Goal: Task Accomplishment & Management: Use online tool/utility

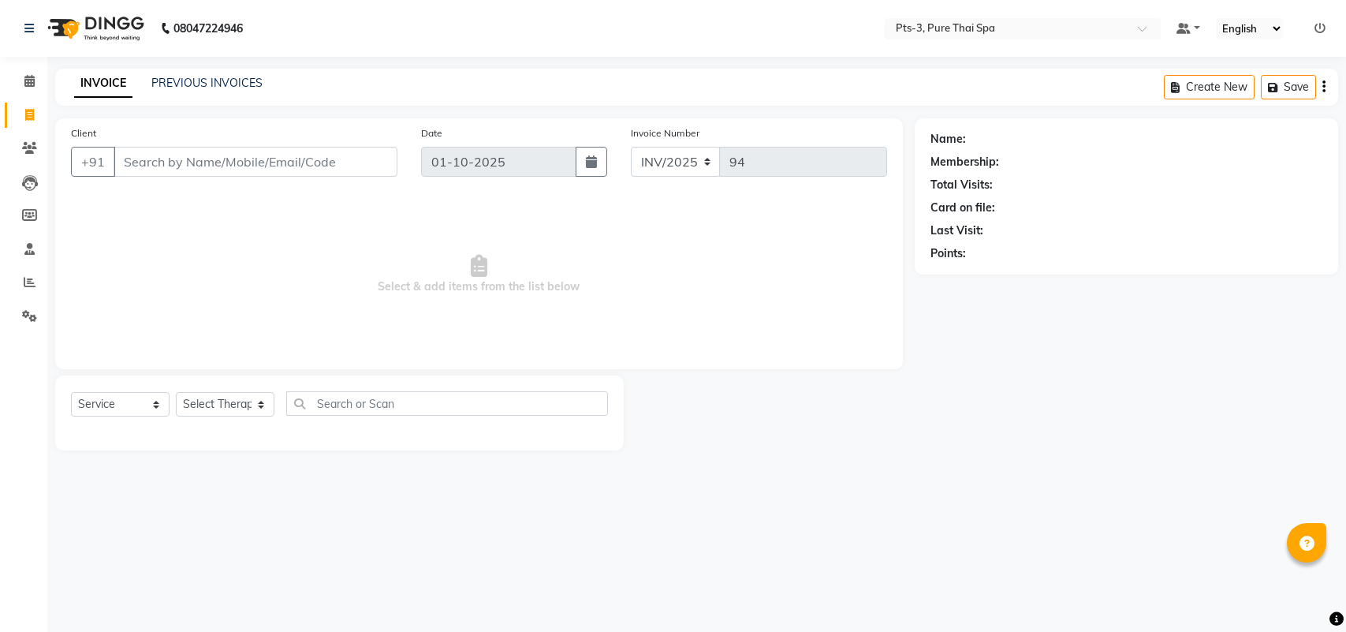
select select "service"
paste input "9886011084"
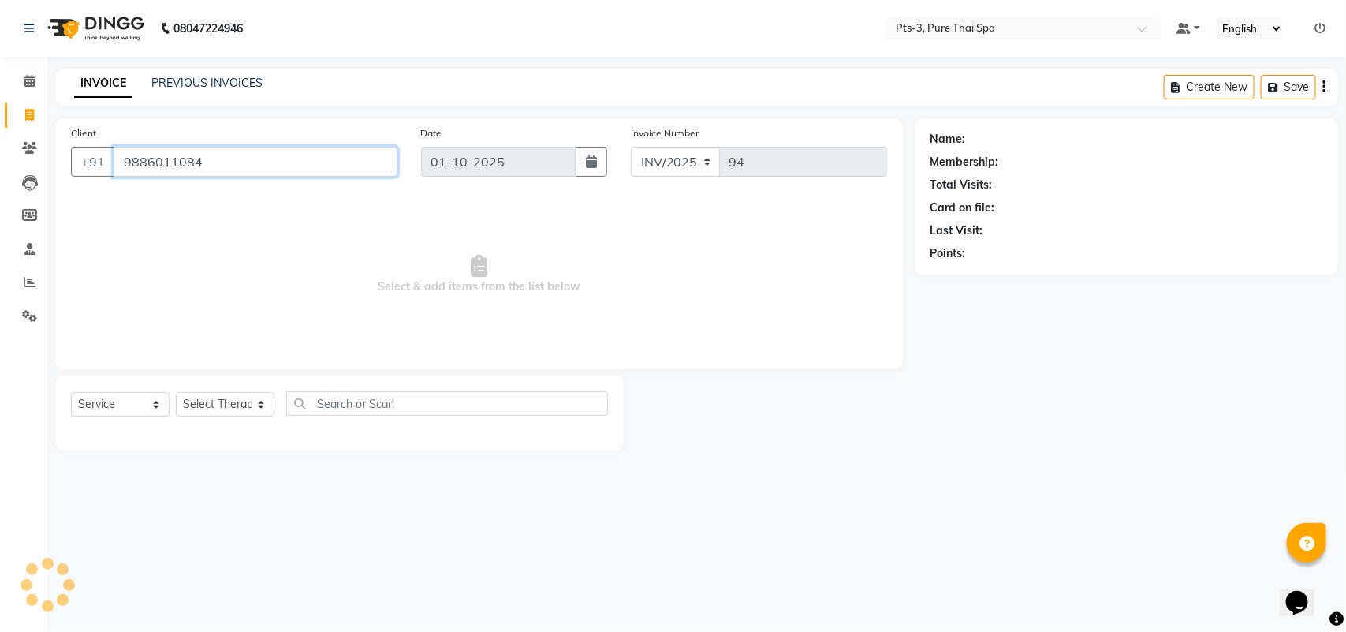
type input "9886011084"
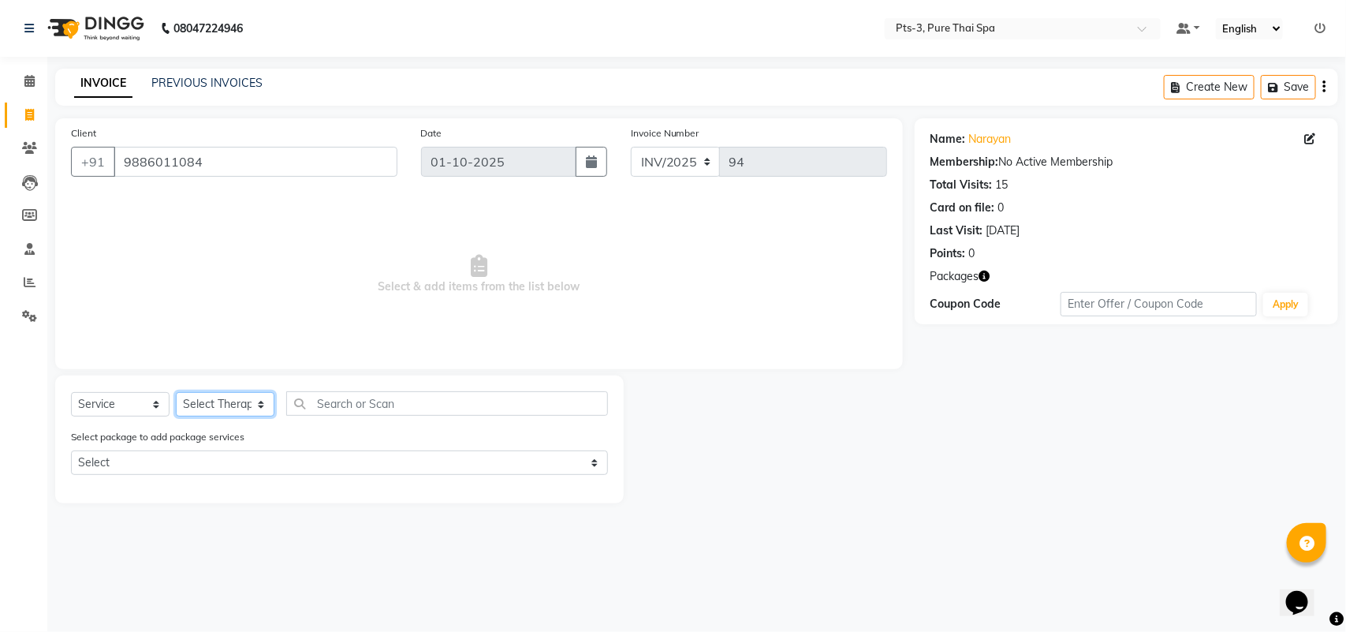
click at [218, 403] on select "Select Therapist [PERSON_NAME] AMMI ANYONE [PERSON_NAME] [PERSON_NAME] [PERSON_…" at bounding box center [225, 404] width 99 height 24
select select "66686"
click at [176, 392] on select "Select Therapist [PERSON_NAME] AMMI ANYONE [PERSON_NAME] [PERSON_NAME] [PERSON_…" at bounding box center [225, 404] width 99 height 24
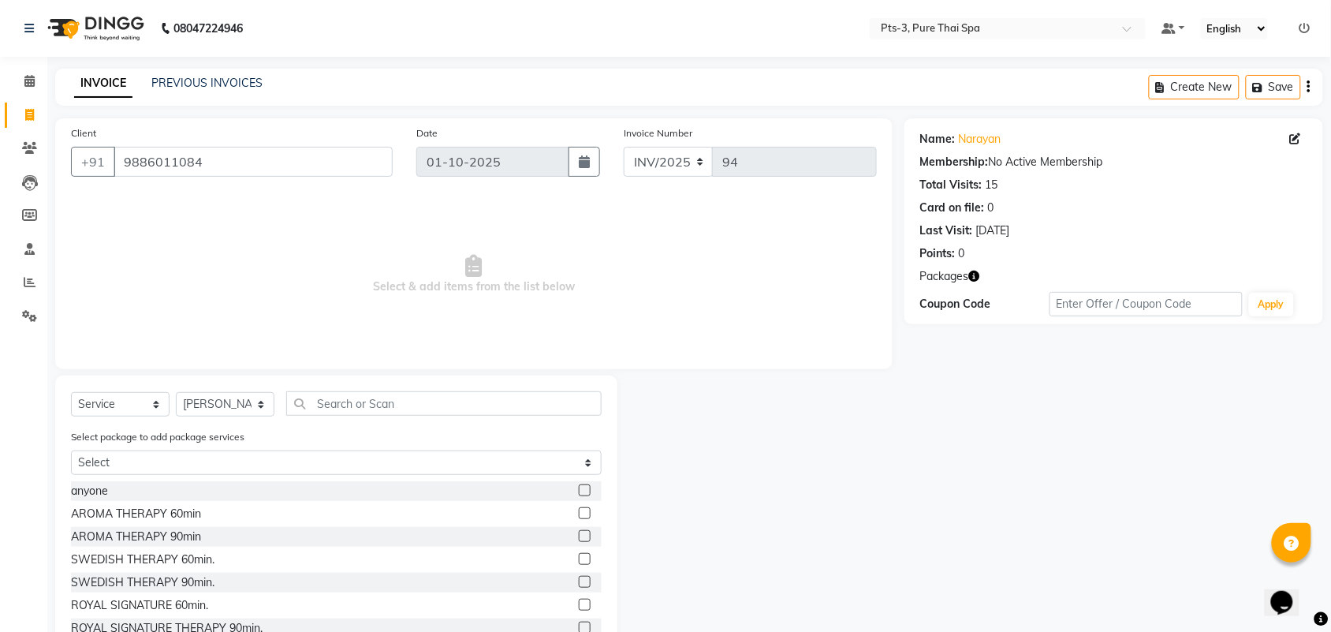
click at [579, 561] on label at bounding box center [585, 559] width 12 height 12
click at [579, 561] on input "checkbox" at bounding box center [584, 559] width 10 height 10
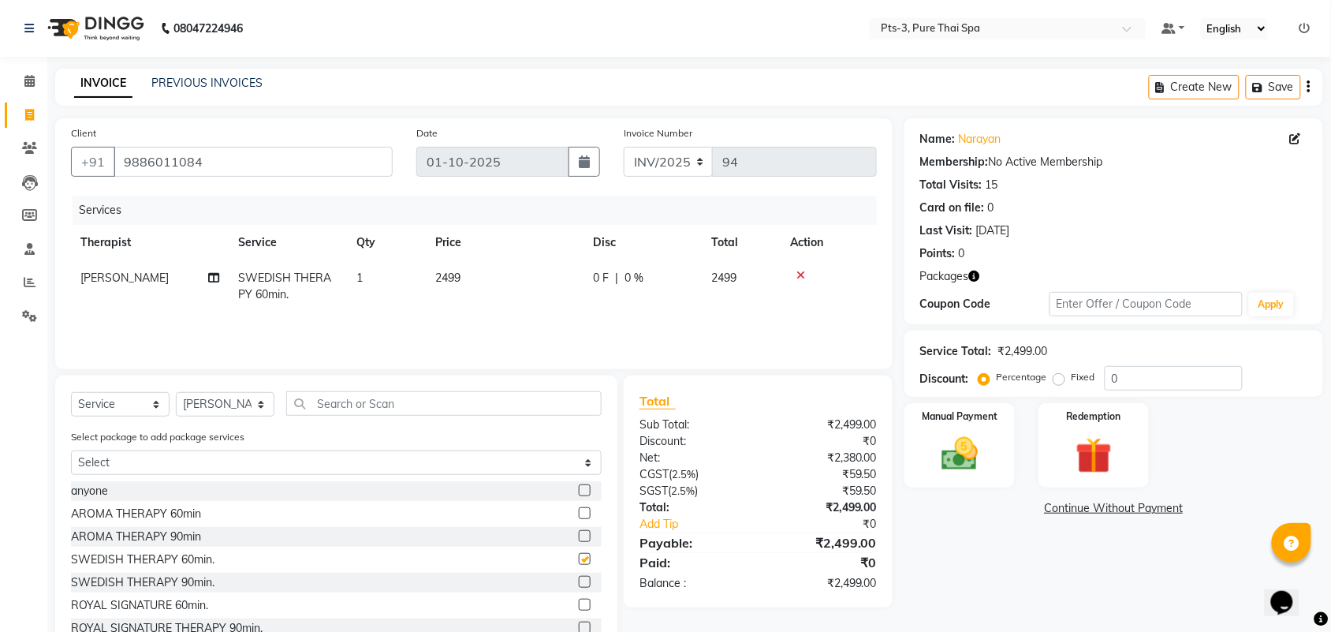
checkbox input "false"
click at [1092, 456] on img at bounding box center [1094, 455] width 62 height 47
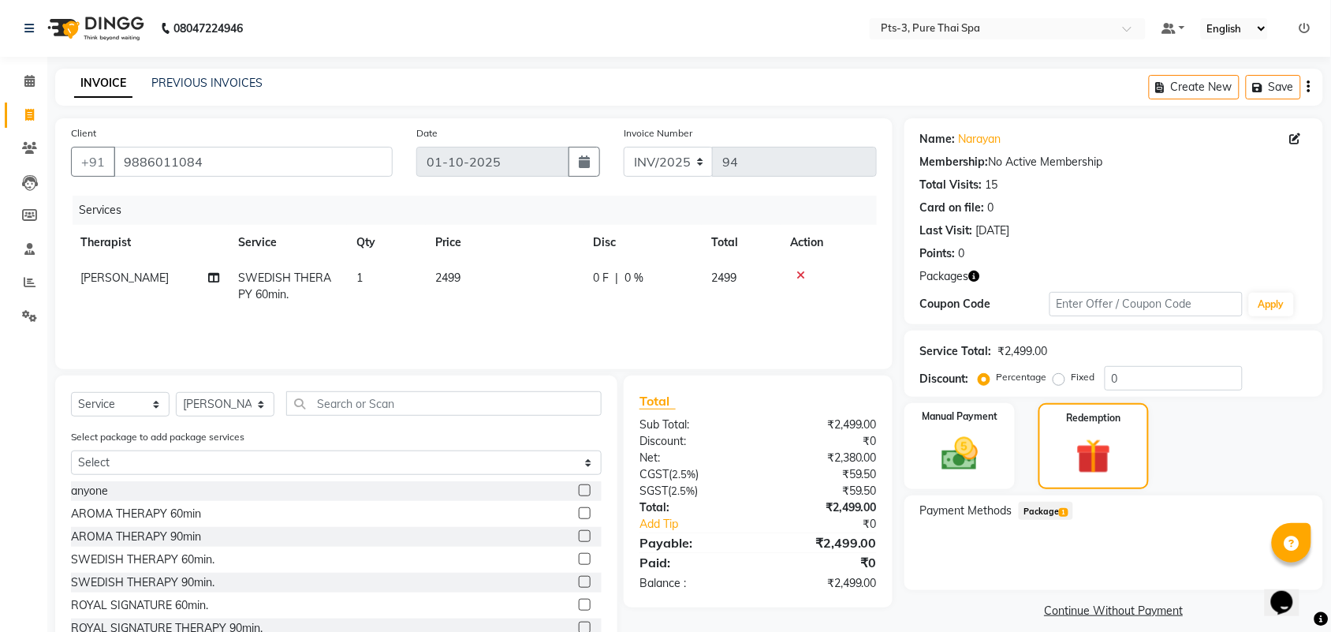
click at [1067, 510] on span "1" at bounding box center [1063, 512] width 9 height 9
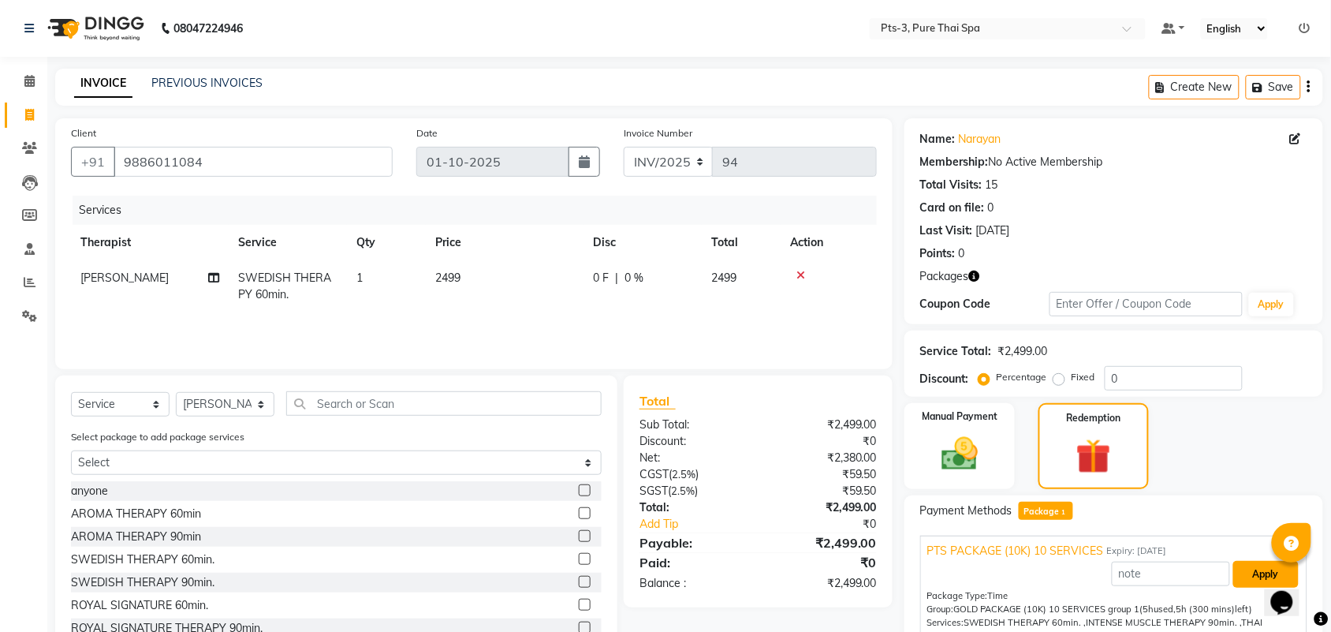
click at [1254, 577] on button "Apply" at bounding box center [1265, 574] width 65 height 27
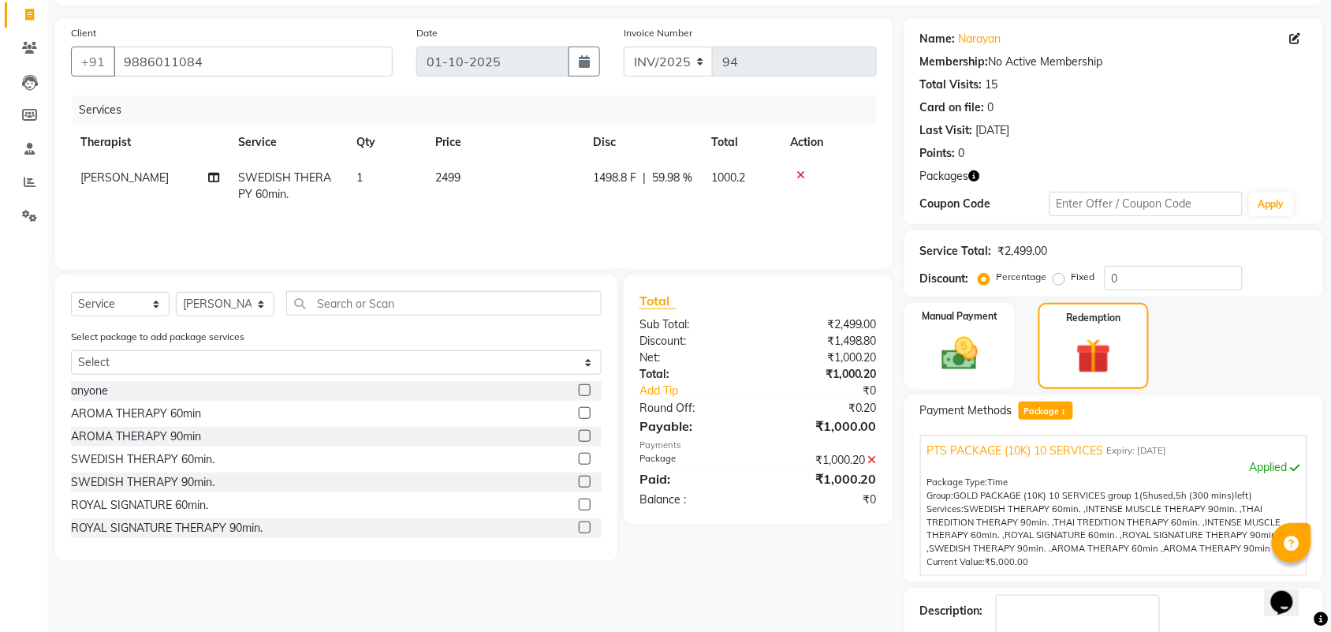
scroll to position [196, 0]
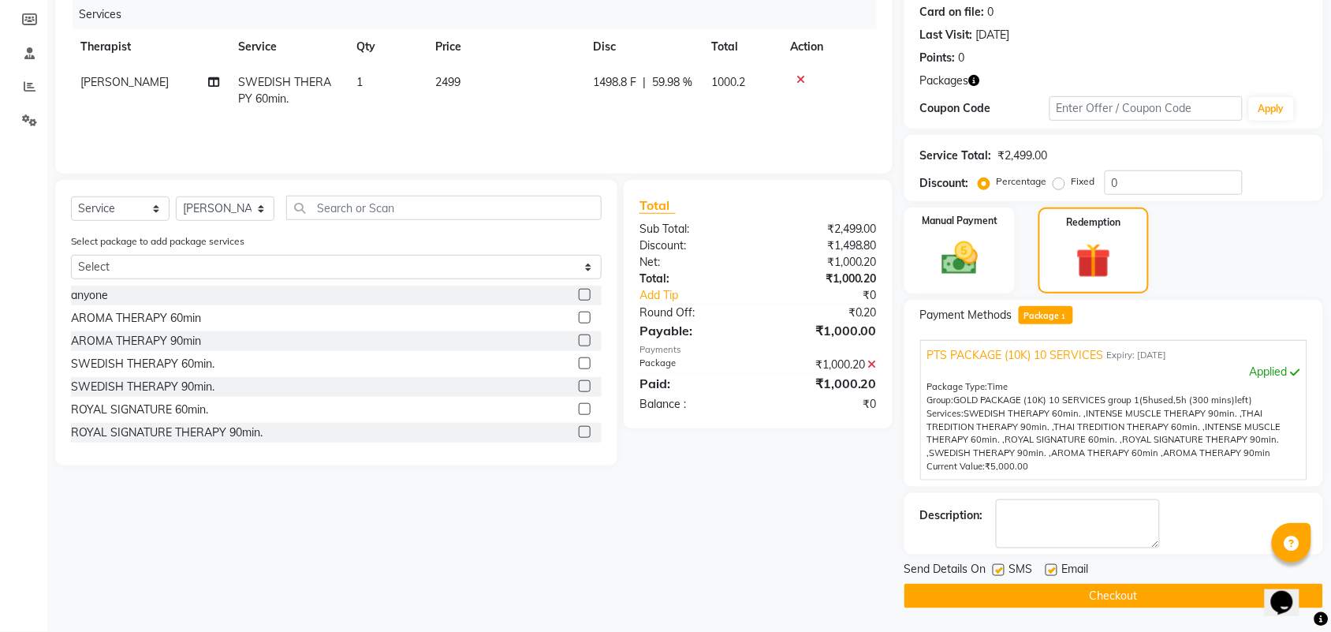
click at [997, 568] on label at bounding box center [999, 570] width 12 height 12
click at [997, 568] on input "checkbox" at bounding box center [998, 570] width 10 height 10
checkbox input "false"
click at [1053, 572] on label at bounding box center [1052, 570] width 12 height 12
click at [1053, 572] on input "checkbox" at bounding box center [1051, 570] width 10 height 10
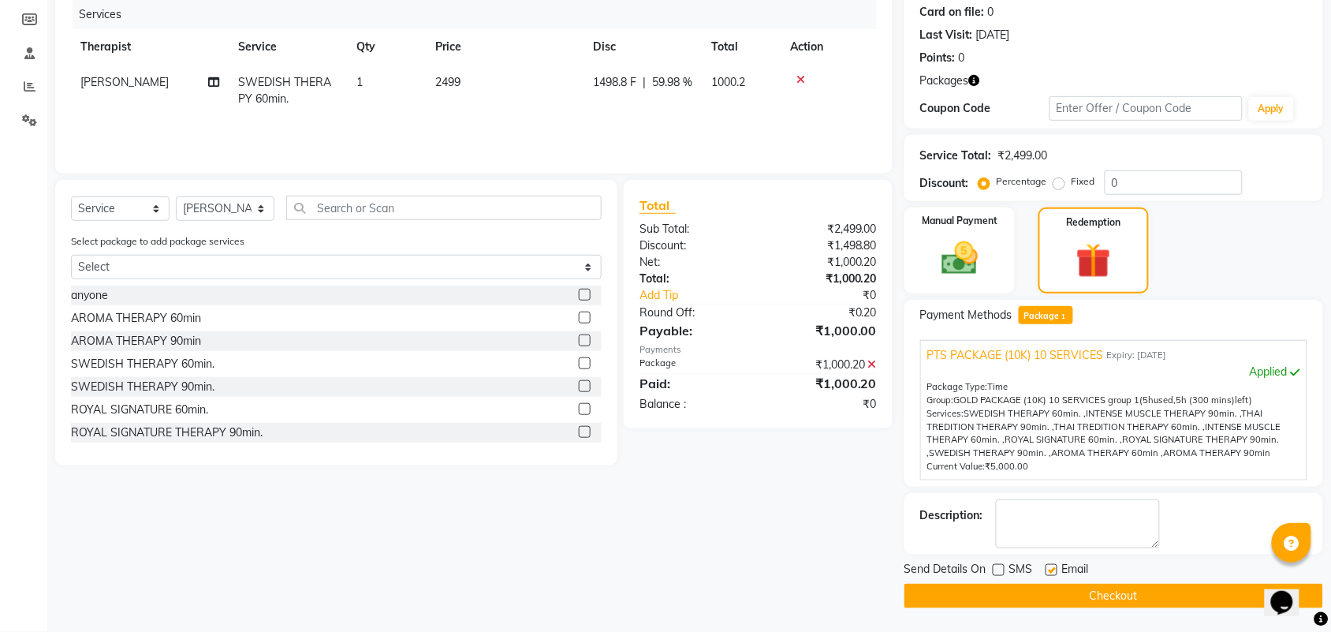
checkbox input "false"
click at [1078, 519] on textarea at bounding box center [1078, 523] width 164 height 49
type textarea "205"
click at [201, 211] on select "Select Therapist [PERSON_NAME] AMMI ANYONE [PERSON_NAME] [PERSON_NAME] [PERSON_…" at bounding box center [225, 208] width 99 height 24
select select "73951"
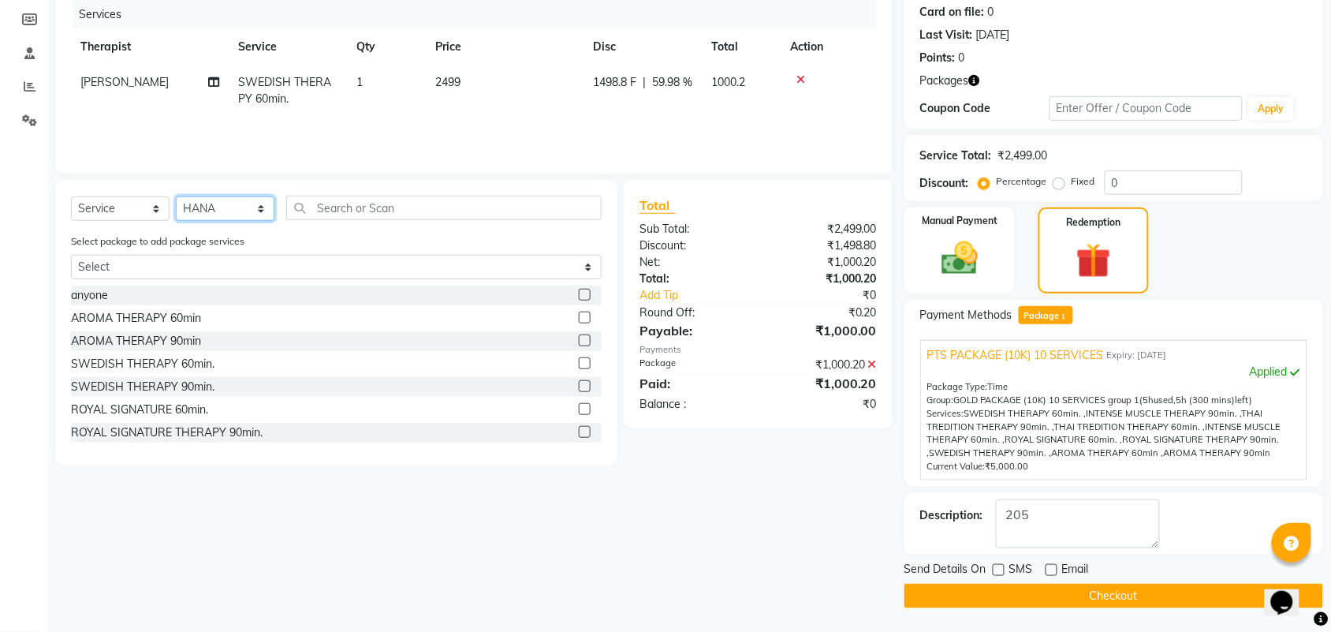
click at [176, 196] on select "Select Therapist [PERSON_NAME] AMMI ANYONE [PERSON_NAME] [PERSON_NAME] [PERSON_…" at bounding box center [225, 208] width 99 height 24
click at [1072, 590] on button "Checkout" at bounding box center [1113, 595] width 419 height 24
